Goal: Task Accomplishment & Management: Manage account settings

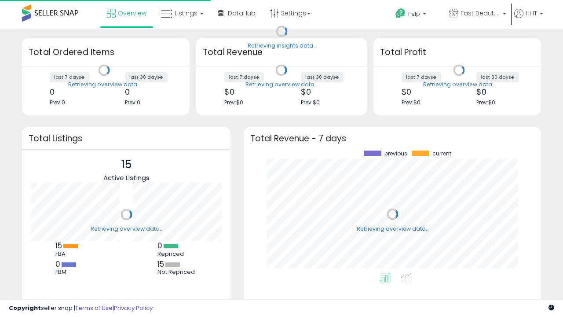
scroll to position [122, 280]
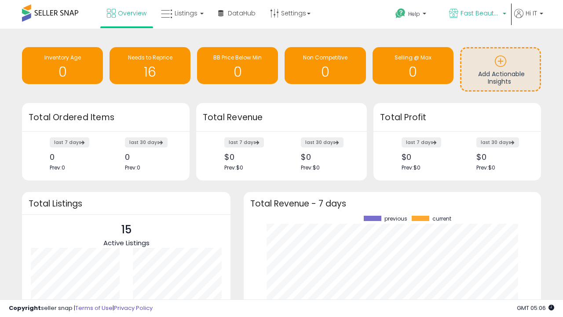
click at [477, 14] on span "Fast Beauty ([GEOGRAPHIC_DATA])" at bounding box center [481, 13] width 40 height 9
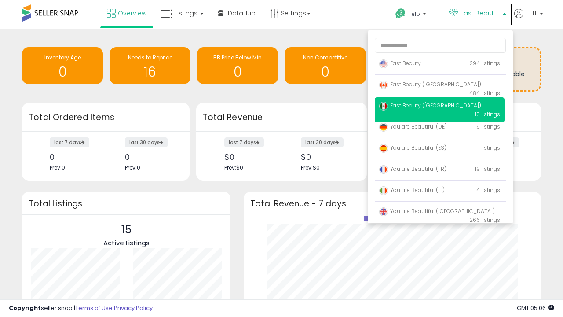
click at [439, 86] on span "Fast Beauty ([GEOGRAPHIC_DATA])" at bounding box center [430, 84] width 102 height 7
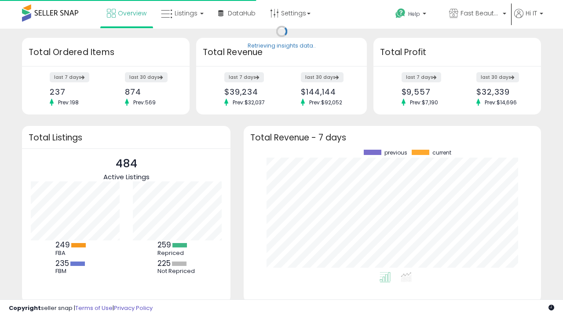
scroll to position [122, 280]
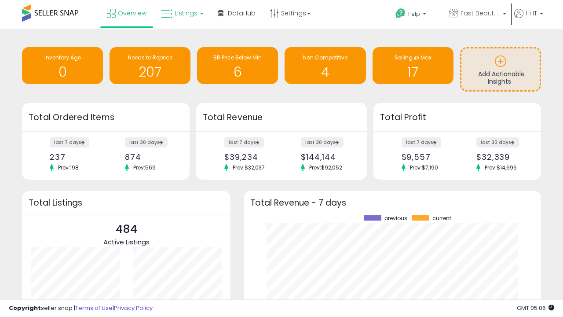
click at [181, 13] on span "Listings" at bounding box center [186, 13] width 23 height 9
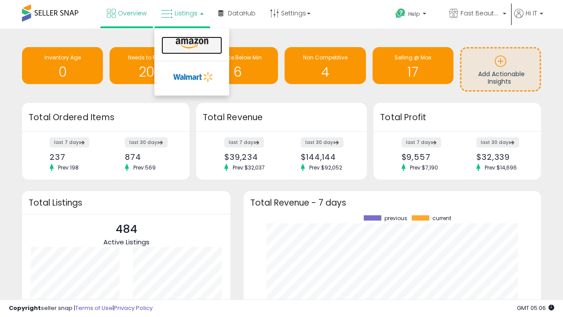
click at [191, 44] on icon at bounding box center [192, 43] width 38 height 11
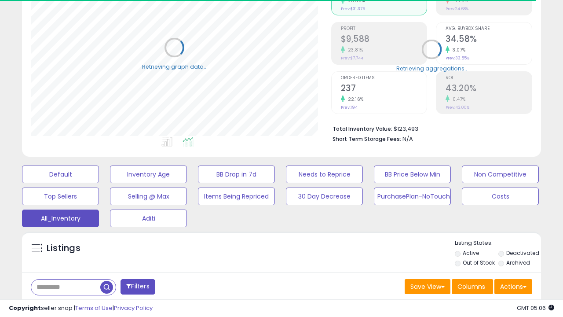
scroll to position [253, 0]
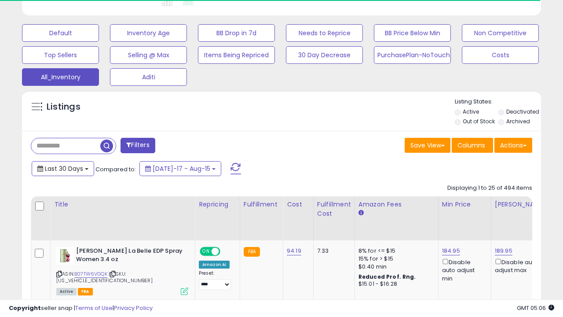
click at [56, 164] on span "Last 30 Days" at bounding box center [64, 168] width 38 height 9
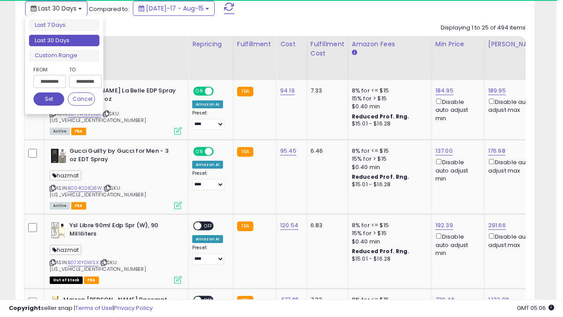
scroll to position [180, 300]
click at [64, 40] on li "Last 30 Days" at bounding box center [64, 41] width 70 height 12
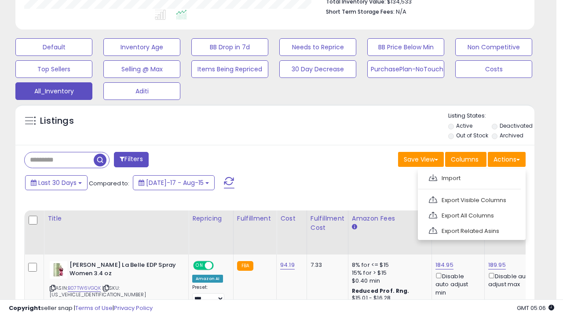
click at [471, 214] on link "Export All Columns" at bounding box center [471, 216] width 96 height 14
